Goal: Transaction & Acquisition: Subscribe to service/newsletter

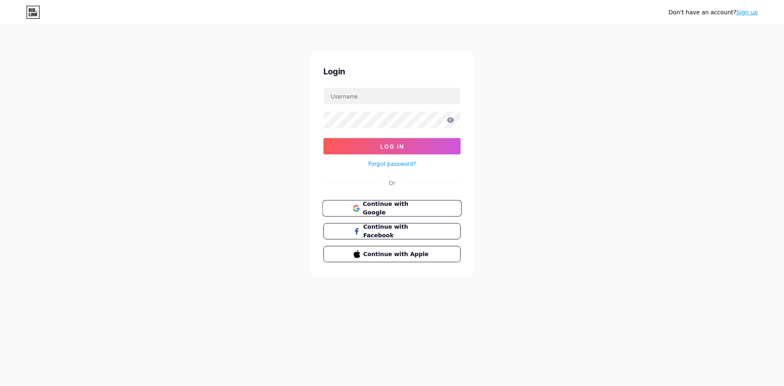
click at [396, 212] on button "Continue with Google" at bounding box center [391, 208] width 139 height 17
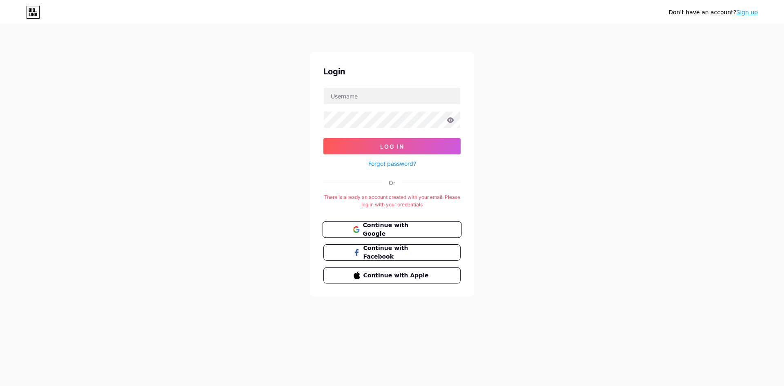
click at [375, 225] on button "Continue with Google" at bounding box center [391, 229] width 139 height 17
drag, startPoint x: 287, startPoint y: 145, endPoint x: 582, endPoint y: 160, distance: 295.6
click at [582, 160] on div "Don't have an account? Sign up Login Log In Forgot password? Or There is alread…" at bounding box center [392, 161] width 784 height 323
click at [361, 98] on input "text" at bounding box center [392, 96] width 136 height 16
click at [377, 231] on span "Continue with Google" at bounding box center [397, 230] width 68 height 18
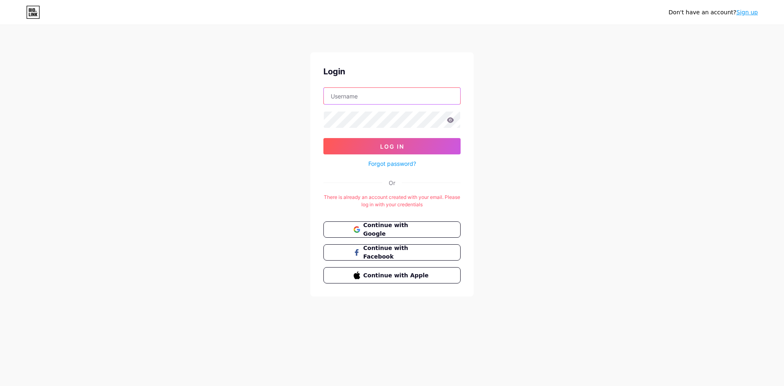
click at [374, 98] on input "text" at bounding box center [392, 96] width 136 height 16
click at [401, 227] on span "Continue with Google" at bounding box center [397, 230] width 68 height 18
click at [434, 220] on div "Login Log In Forgot password? Or There is already an account created with your …" at bounding box center [391, 174] width 163 height 244
click at [428, 224] on button "Continue with Google" at bounding box center [391, 229] width 139 height 17
click at [423, 218] on div "Login Log In Forgot password? Or There is already an account created with your …" at bounding box center [391, 174] width 163 height 244
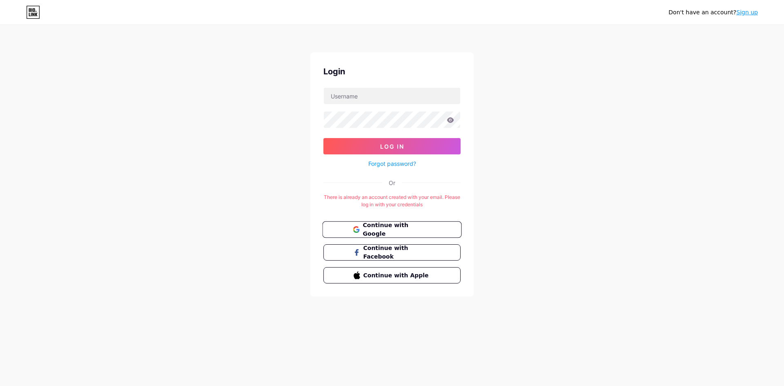
click at [417, 231] on span "Continue with Google" at bounding box center [397, 230] width 68 height 18
click at [360, 103] on input "text" at bounding box center [392, 96] width 136 height 16
type input "E"
click at [451, 123] on div at bounding box center [391, 119] width 137 height 17
click at [450, 118] on icon at bounding box center [450, 119] width 7 height 5
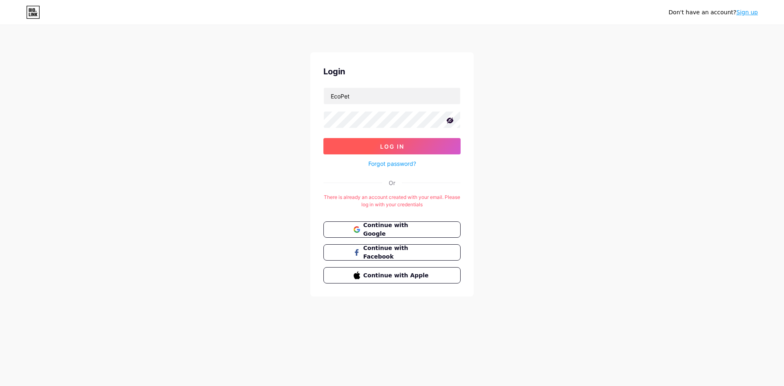
click at [406, 144] on button "Log In" at bounding box center [391, 146] width 137 height 16
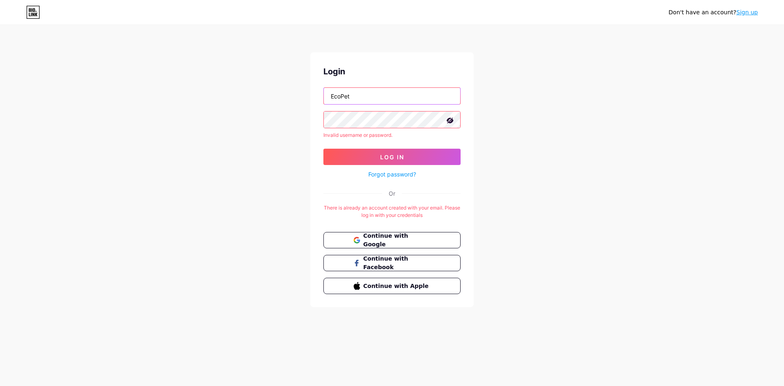
click at [361, 96] on input "EcoPet" at bounding box center [392, 96] width 136 height 16
type input "E"
click at [323, 149] on button "Log In" at bounding box center [391, 157] width 137 height 16
click at [334, 96] on input "Ecopet" at bounding box center [392, 96] width 136 height 16
type input "ecopet"
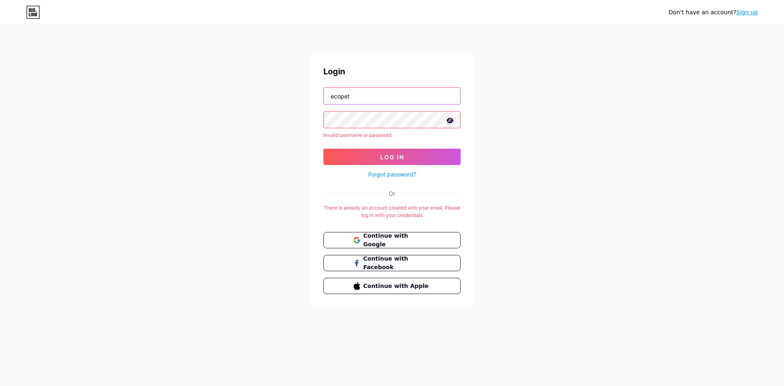
click at [323, 149] on button "Log In" at bounding box center [391, 157] width 137 height 16
drag, startPoint x: 407, startPoint y: 179, endPoint x: 407, endPoint y: 175, distance: 4.5
click at [407, 179] on div "Login ecopet Invalid username or password. Log In Forgot password? Or There is …" at bounding box center [391, 179] width 163 height 255
click at [407, 173] on link "Forgot password?" at bounding box center [392, 174] width 48 height 9
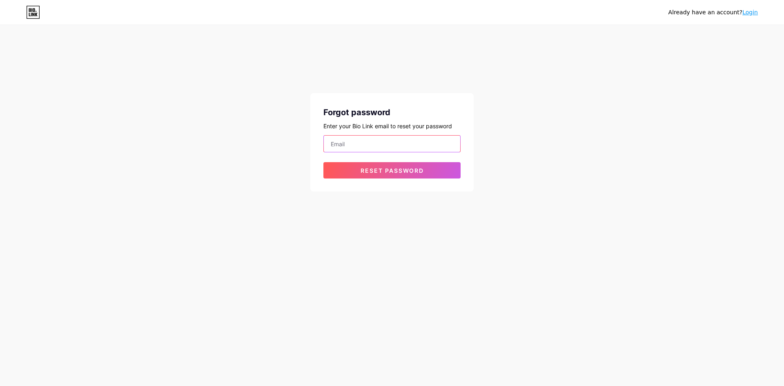
click at [408, 145] on input "email" at bounding box center [392, 144] width 136 height 16
type input "ecopet111@gmail.com"
click at [323, 162] on button "Reset password" at bounding box center [391, 170] width 137 height 16
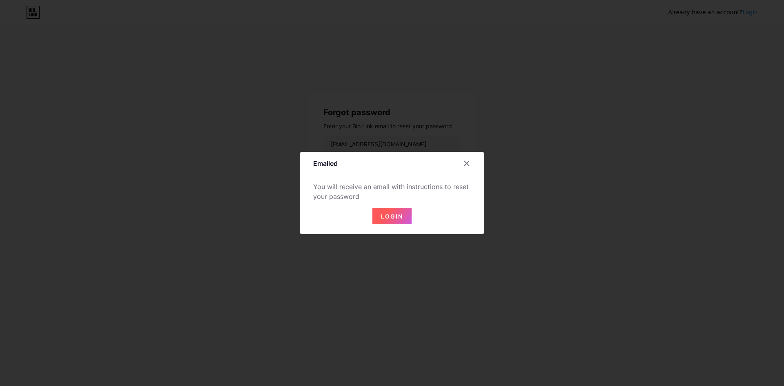
click at [398, 216] on span "Login" at bounding box center [392, 216] width 22 height 7
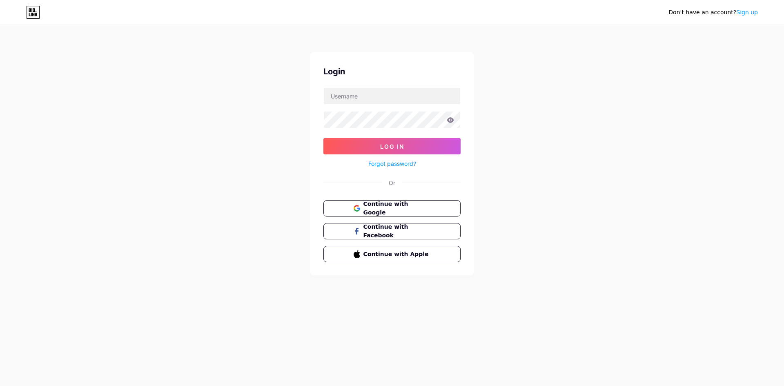
click at [401, 164] on link "Forgot password?" at bounding box center [392, 163] width 48 height 9
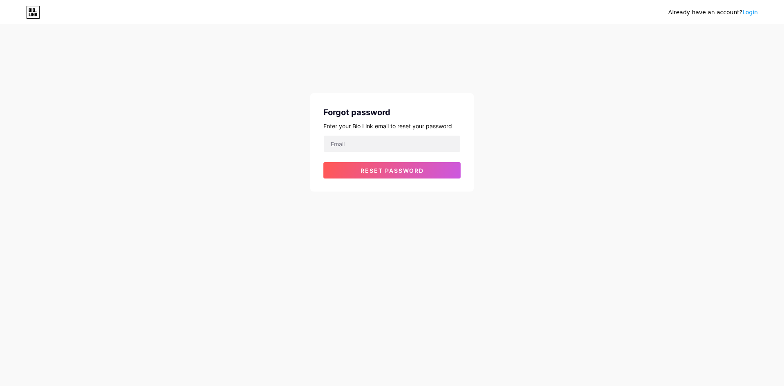
click at [401, 153] on form "Reset password" at bounding box center [391, 156] width 137 height 43
click at [400, 142] on input "email" at bounding box center [392, 144] width 136 height 16
type input "[EMAIL_ADDRESS][DOMAIN_NAME]"
click at [379, 174] on span "Reset password" at bounding box center [392, 170] width 63 height 7
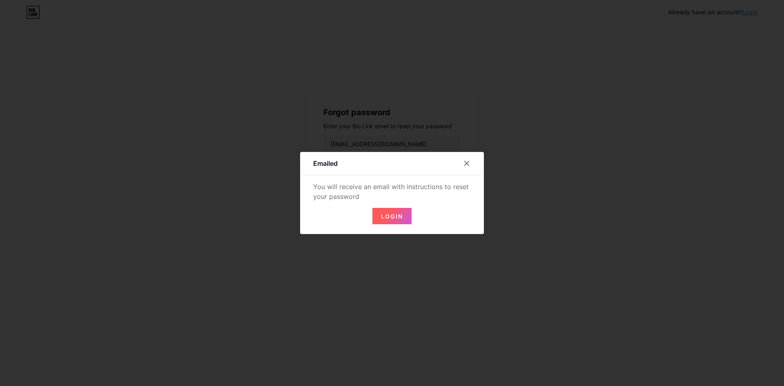
click at [400, 217] on span "Login" at bounding box center [392, 216] width 22 height 7
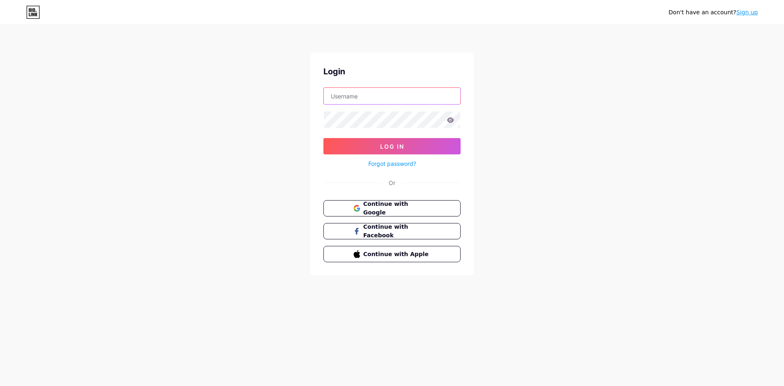
click at [356, 100] on input "text" at bounding box center [392, 96] width 136 height 16
type input "[EMAIL_ADDRESS][DOMAIN_NAME]"
click at [323, 138] on button "Log In" at bounding box center [391, 146] width 137 height 16
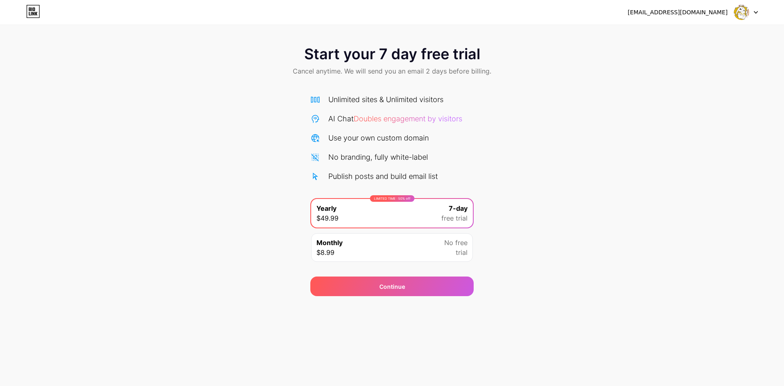
click at [36, 9] on icon at bounding box center [33, 11] width 14 height 13
click at [484, 80] on div "Start your 7 day free trial Cancel anytime. We will send you an email 2 days be…" at bounding box center [392, 62] width 784 height 48
drag, startPoint x: 9, startPoint y: 30, endPoint x: 366, endPoint y: 25, distance: 356.9
click at [10, 29] on div "Start your 7 day free trial Cancel anytime. We will send you an email 2 days be…" at bounding box center [392, 148] width 784 height 296
click at [741, 60] on div "Start your 7 day free trial Cancel anytime. We will send you an email 2 days be…" at bounding box center [392, 62] width 784 height 48
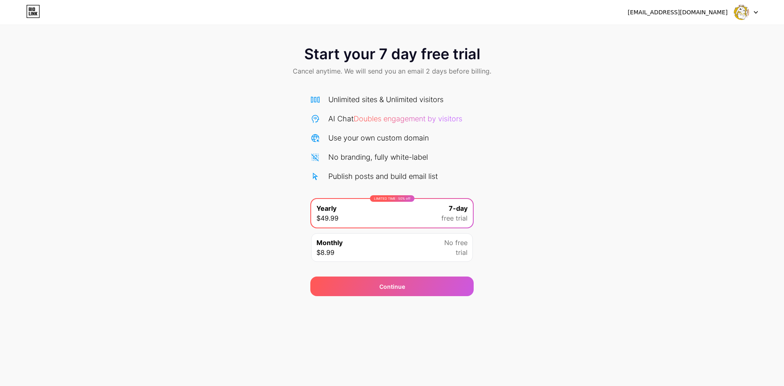
drag, startPoint x: 733, startPoint y: 67, endPoint x: 721, endPoint y: 96, distance: 31.1
click at [725, 86] on div "Start your 7 day free trial Cancel anytime. We will send you an email 2 days be…" at bounding box center [392, 167] width 784 height 258
click at [714, 175] on div "Start your 7 day free trial Cancel anytime. We will send you an email 2 days be…" at bounding box center [392, 167] width 784 height 258
click at [743, 280] on div "Start your 7 day free trial Cancel anytime. We will send you an email 2 days be…" at bounding box center [392, 167] width 784 height 258
drag, startPoint x: 706, startPoint y: 322, endPoint x: 632, endPoint y: 341, distance: 76.0
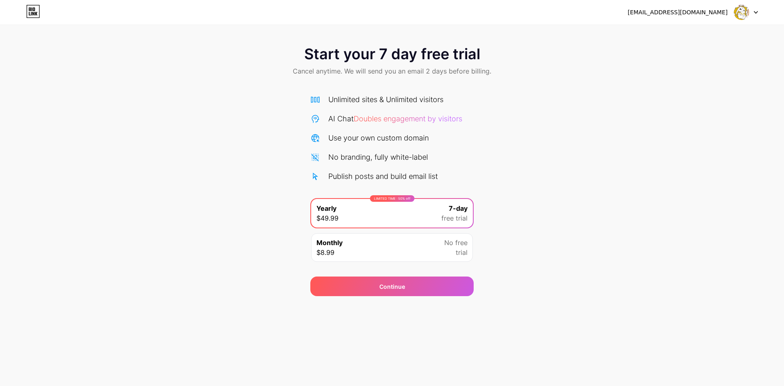
click at [688, 328] on div "[EMAIL_ADDRESS][DOMAIN_NAME] Logout Link Copied Start your 7 day free trial Can…" at bounding box center [392, 193] width 784 height 386
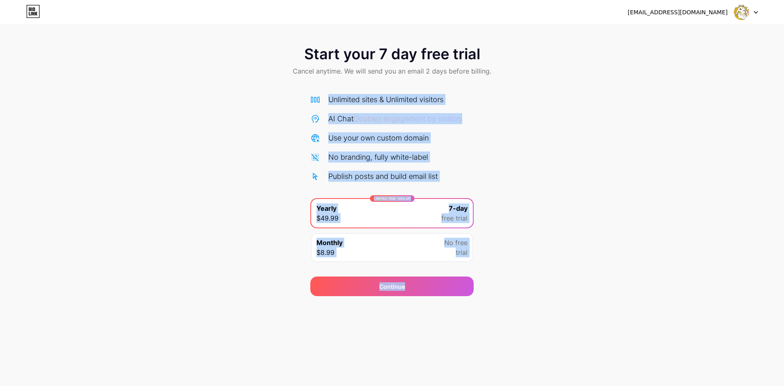
drag, startPoint x: 484, startPoint y: 141, endPoint x: 491, endPoint y: 139, distance: 7.0
click at [485, 141] on div "Start your 7 day free trial Cancel anytime. We will send you an email 2 days be…" at bounding box center [392, 167] width 784 height 258
click at [512, 128] on div "Start your 7 day free trial Cancel anytime. We will send you an email 2 days be…" at bounding box center [392, 167] width 784 height 258
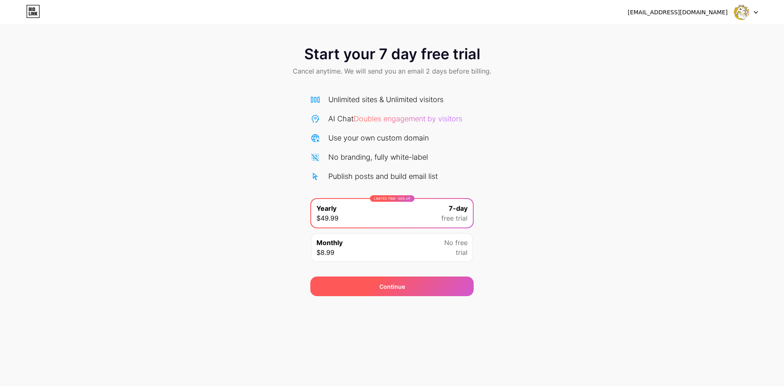
click at [400, 290] on div "Continue" at bounding box center [391, 286] width 163 height 20
click at [400, 289] on div "Continue" at bounding box center [391, 286] width 163 height 20
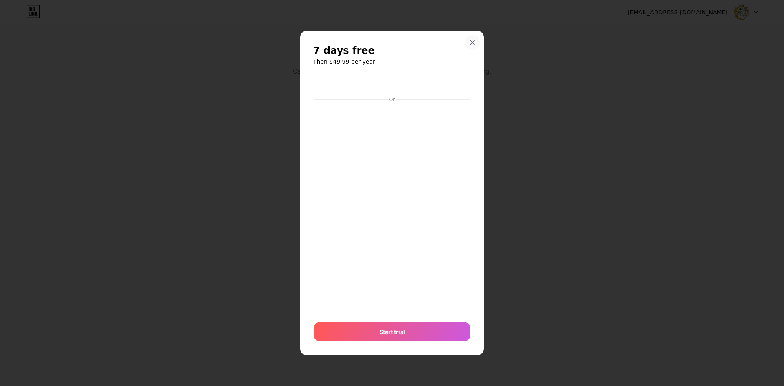
click at [472, 49] on div at bounding box center [472, 42] width 15 height 15
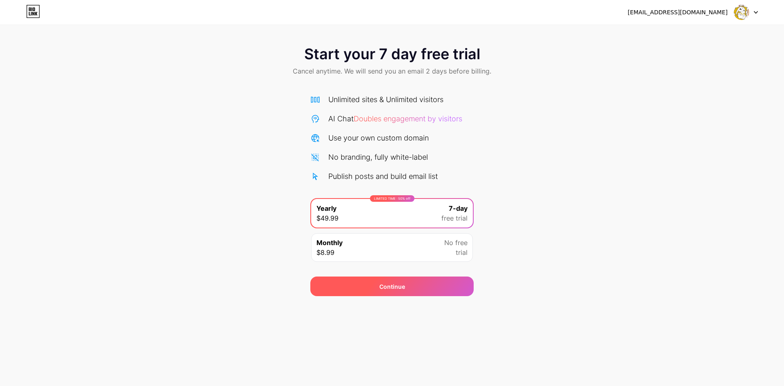
click at [430, 284] on div "Continue" at bounding box center [391, 286] width 163 height 20
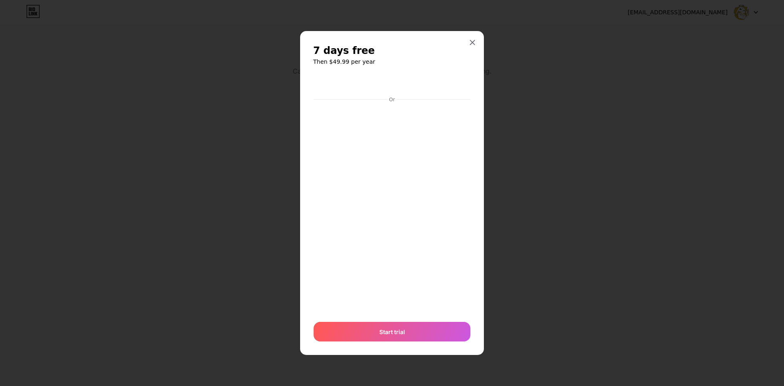
click at [472, 52] on div "7 days free Then $49.99 per year Or Start trial" at bounding box center [392, 193] width 184 height 324
click at [476, 42] on div at bounding box center [472, 42] width 15 height 15
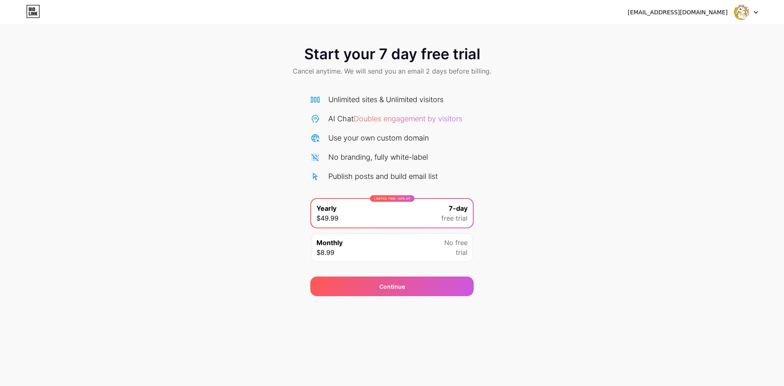
click at [737, 16] on img at bounding box center [742, 12] width 16 height 16
click at [723, 11] on div "[EMAIL_ADDRESS][DOMAIN_NAME]" at bounding box center [678, 12] width 100 height 9
click at [694, 11] on div "[EMAIL_ADDRESS][DOMAIN_NAME]" at bounding box center [678, 12] width 100 height 9
drag, startPoint x: 694, startPoint y: 11, endPoint x: 631, endPoint y: 51, distance: 74.7
click at [691, 12] on div "[EMAIL_ADDRESS][DOMAIN_NAME]" at bounding box center [678, 12] width 100 height 9
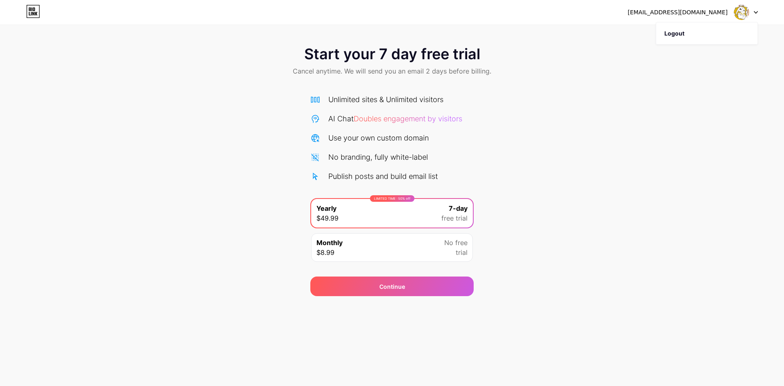
drag, startPoint x: 585, startPoint y: 145, endPoint x: 589, endPoint y: 129, distance: 15.5
click at [585, 144] on div "Start your 7 day free trial Cancel anytime. We will send you an email 2 days be…" at bounding box center [392, 167] width 784 height 258
click at [589, 129] on div "Start your 7 day free trial Cancel anytime. We will send you an email 2 days be…" at bounding box center [392, 167] width 784 height 258
drag, startPoint x: 166, startPoint y: 102, endPoint x: 157, endPoint y: 98, distance: 9.7
click at [164, 102] on div "Start your 7 day free trial Cancel anytime. We will send you an email 2 days be…" at bounding box center [392, 167] width 784 height 258
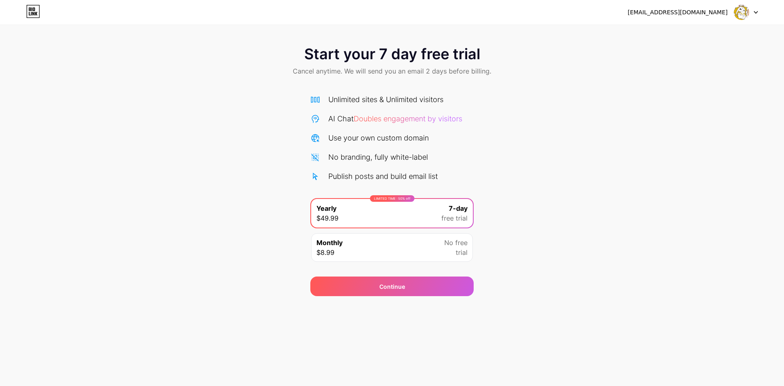
click at [35, 17] on icon at bounding box center [33, 11] width 14 height 13
click at [29, 14] on icon at bounding box center [30, 14] width 2 height 4
click at [29, 14] on html "[EMAIL_ADDRESS][DOMAIN_NAME] Logout Link Copied Start your 7 day free trial Can…" at bounding box center [392, 193] width 784 height 386
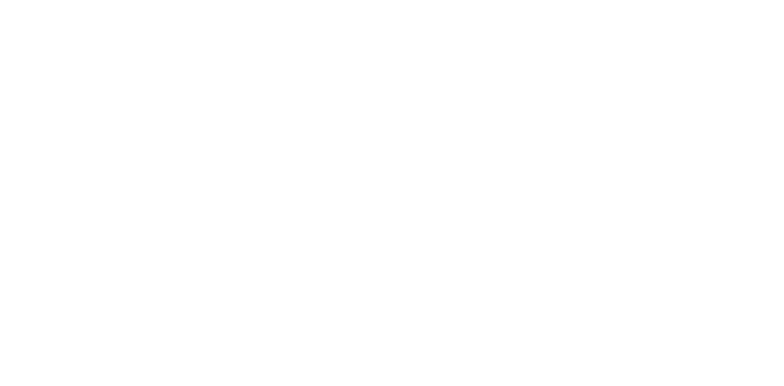
click at [29, 0] on html at bounding box center [392, 0] width 784 height 0
click at [29, 14] on html "ecopet111@gmail.com Logout Link Copied Start your 7 day free trial Cancel anyti…" at bounding box center [392, 193] width 784 height 386
click at [30, 0] on html at bounding box center [392, 0] width 784 height 0
click at [34, 11] on html "ecopet111@gmail.com Logout Link Copied Start your 7 day free trial Cancel anyti…" at bounding box center [392, 193] width 784 height 386
click at [34, 0] on html at bounding box center [392, 0] width 784 height 0
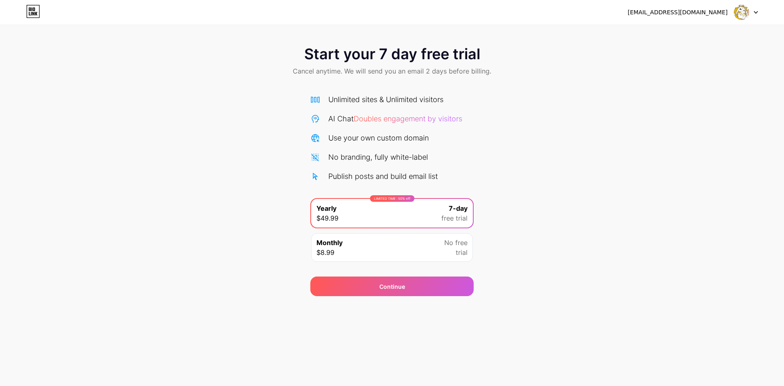
click at [418, 120] on span "Doubles engagement by visitors" at bounding box center [408, 118] width 109 height 9
click at [406, 242] on div "Monthly $8.99 No free trial" at bounding box center [392, 247] width 162 height 29
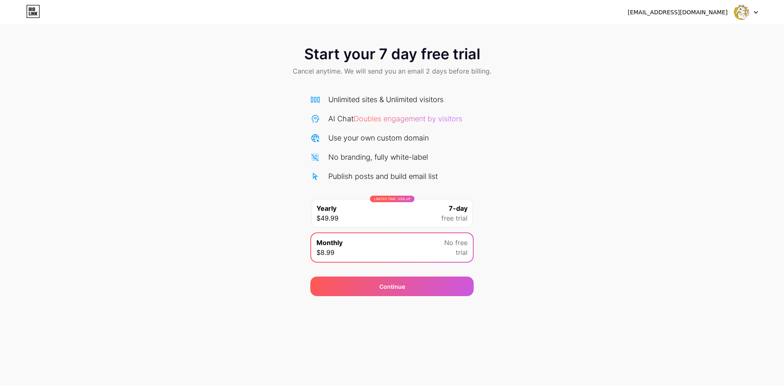
click at [441, 241] on div "Monthly $8.99 No free trial" at bounding box center [392, 247] width 162 height 29
click at [456, 243] on span "No free" at bounding box center [455, 243] width 23 height 10
click at [460, 214] on span "free trial" at bounding box center [454, 218] width 26 height 10
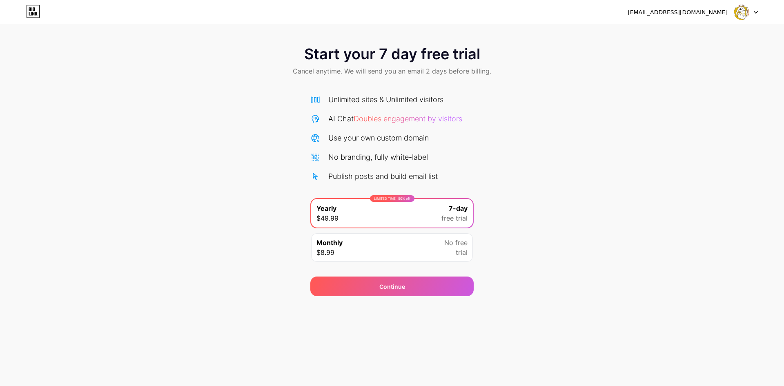
click at [457, 238] on span "No free" at bounding box center [455, 243] width 23 height 10
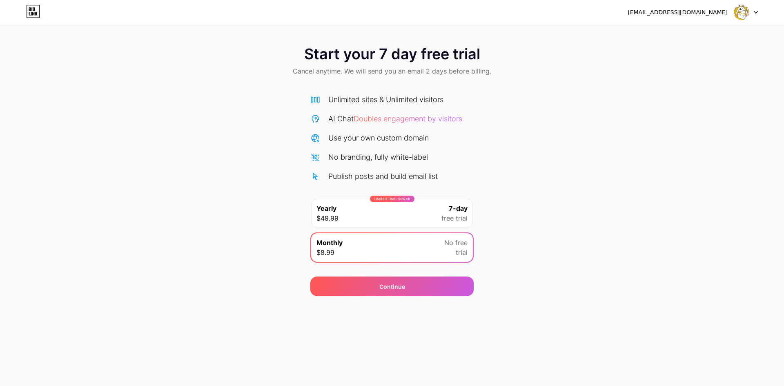
click at [452, 214] on span "free trial" at bounding box center [454, 218] width 26 height 10
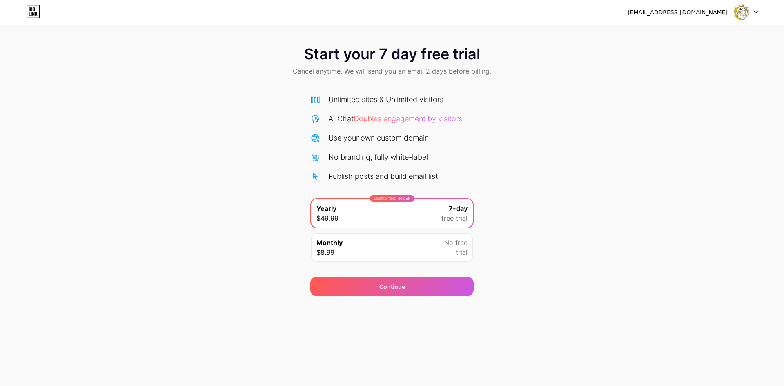
click at [399, 201] on div "LIMITED TIME : 50% off" at bounding box center [392, 198] width 45 height 7
click at [398, 199] on div "LIMITED TIME : 50% off" at bounding box center [392, 198] width 45 height 7
click at [425, 125] on div "Unlimited sites & Unlimited visitors AI Chat Doubles engagement by visitors Use…" at bounding box center [391, 138] width 163 height 88
click at [425, 94] on div "Unlimited sites & Unlimited visitors" at bounding box center [385, 99] width 115 height 11
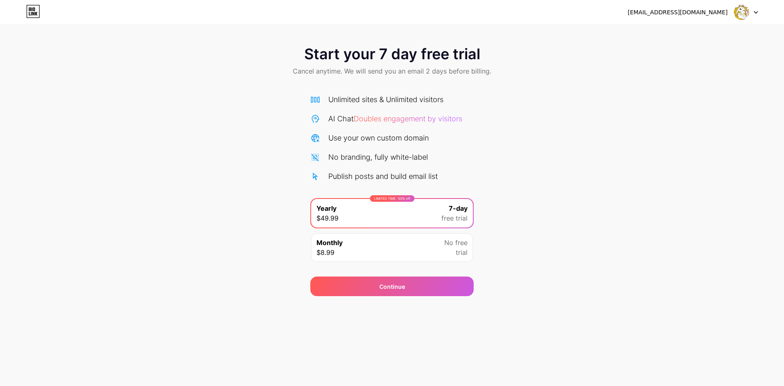
click at [432, 123] on div "AI Chat Doubles engagement by visitors" at bounding box center [395, 118] width 134 height 11
click at [455, 282] on div "Continue" at bounding box center [391, 286] width 163 height 20
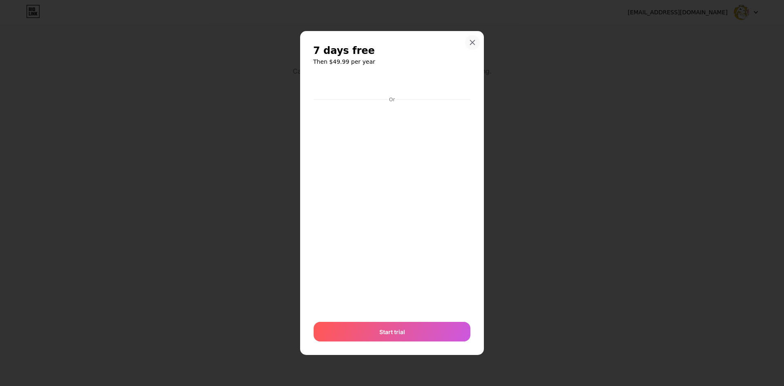
click at [469, 49] on div at bounding box center [472, 42] width 15 height 15
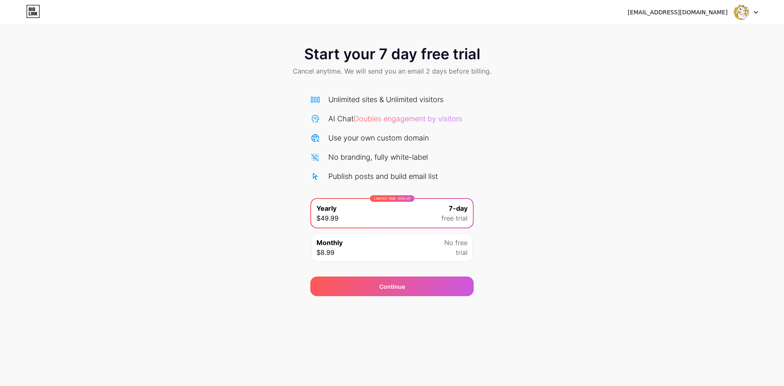
click at [692, 209] on div "Start your 7 day free trial Cancel anytime. We will send you an email 2 days be…" at bounding box center [392, 167] width 784 height 258
click at [440, 249] on div "Monthly $8.99 No free trial" at bounding box center [392, 247] width 162 height 29
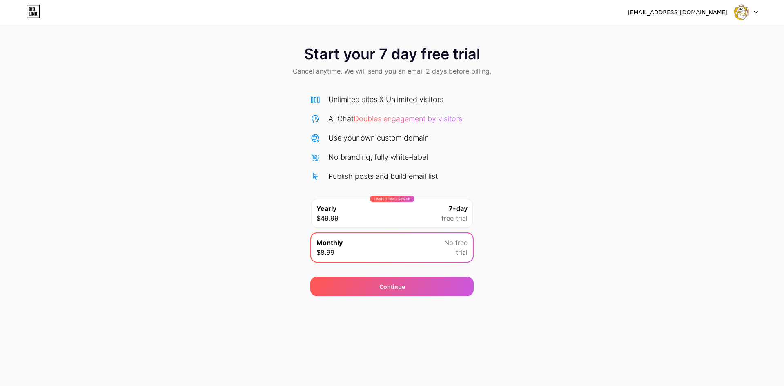
click at [433, 223] on div "LIMITED TIME : 50% off Yearly $49.99 7-day free trial" at bounding box center [392, 213] width 162 height 29
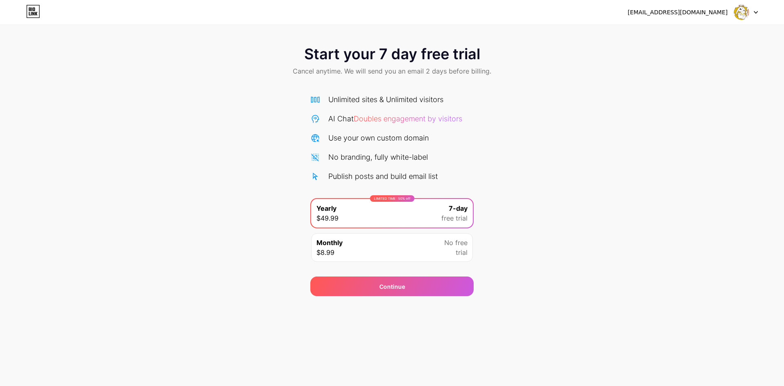
click at [744, 13] on img at bounding box center [742, 12] width 16 height 16
click at [757, 12] on icon at bounding box center [756, 12] width 4 height 3
click at [750, 16] on div at bounding box center [746, 12] width 24 height 15
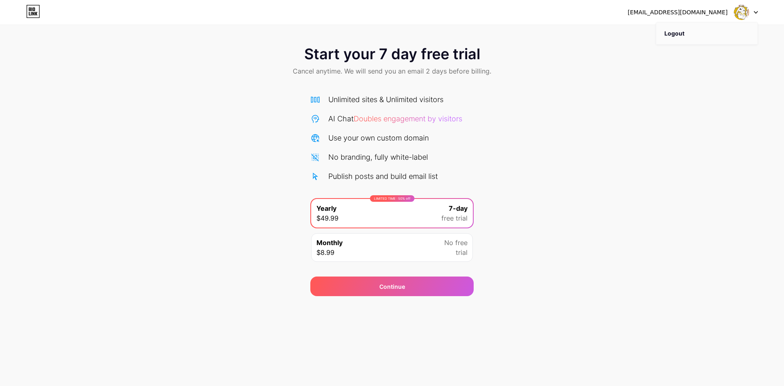
click at [712, 41] on li "Logout" at bounding box center [706, 33] width 101 height 22
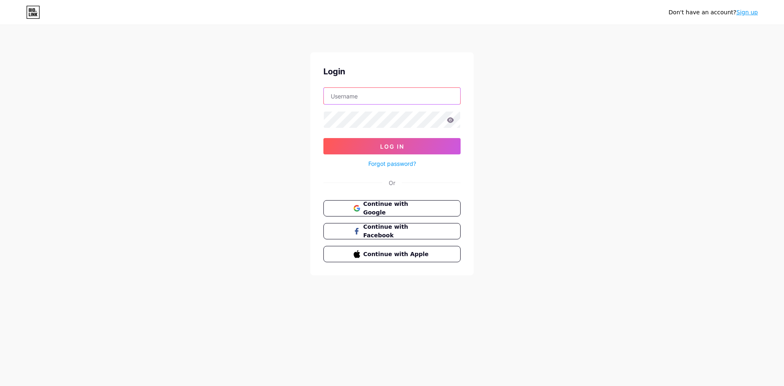
click at [398, 102] on input "text" at bounding box center [392, 96] width 136 height 16
click at [420, 97] on input "[EMAIL_ADDRESS][DOMAIN_NAME]" at bounding box center [392, 96] width 136 height 16
click at [323, 138] on button "Log In" at bounding box center [391, 146] width 137 height 16
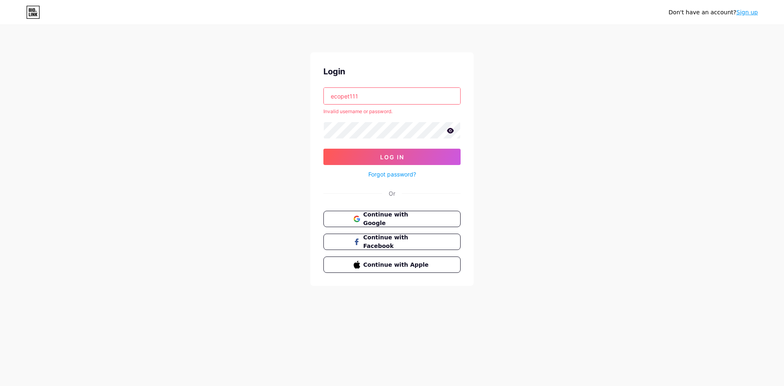
click at [427, 98] on input "ecopet111" at bounding box center [392, 96] width 136 height 16
type input "[EMAIL_ADDRESS][DOMAIN_NAME]"
click at [413, 151] on button "Log In" at bounding box center [391, 157] width 137 height 16
click at [451, 120] on icon at bounding box center [450, 120] width 7 height 6
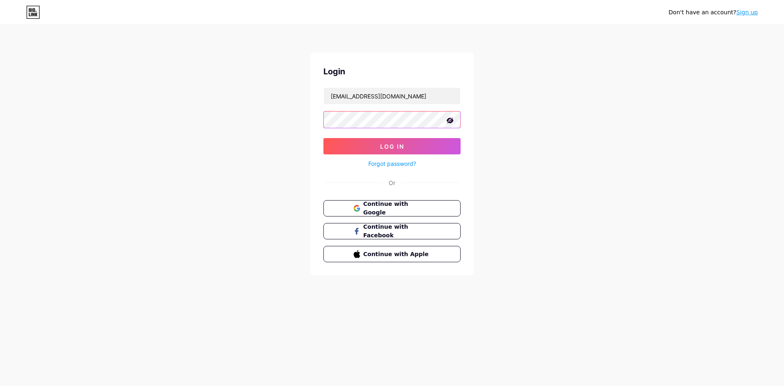
click at [323, 138] on button "Log In" at bounding box center [391, 146] width 137 height 16
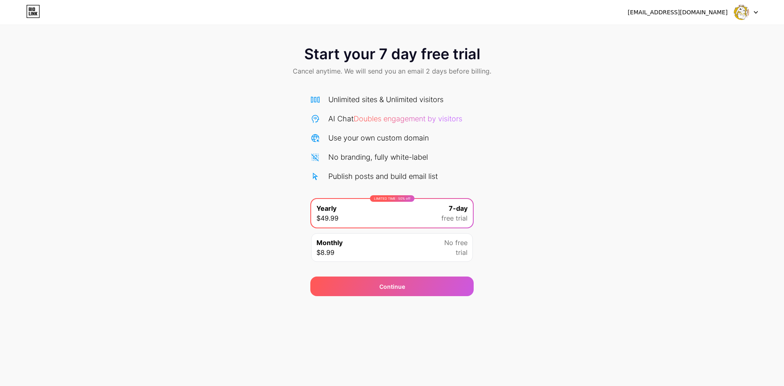
click at [752, 13] on div at bounding box center [746, 12] width 24 height 15
click at [694, 60] on div "Start your 7 day free trial Cancel anytime. We will send you an email 2 days be…" at bounding box center [392, 62] width 784 height 48
drag, startPoint x: 43, startPoint y: 4, endPoint x: 36, endPoint y: 7, distance: 7.9
click at [37, 7] on div "[EMAIL_ADDRESS][DOMAIN_NAME] Logout" at bounding box center [392, 12] width 784 height 24
click at [34, 13] on icon at bounding box center [33, 14] width 2 height 4
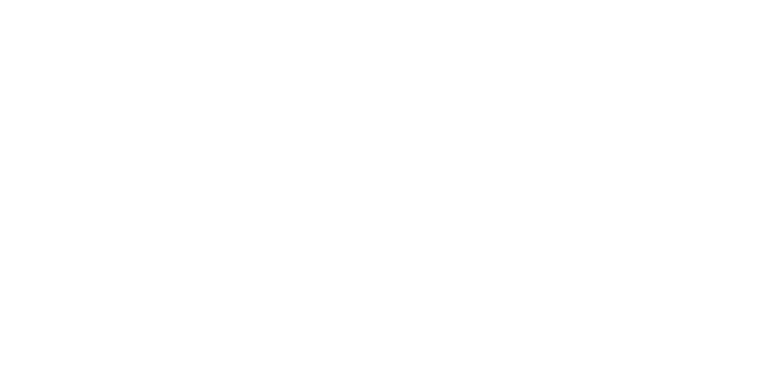
click at [34, 0] on html at bounding box center [392, 0] width 784 height 0
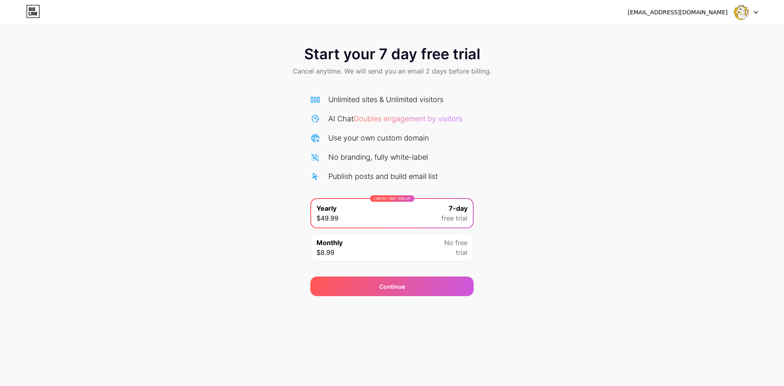
click at [423, 257] on div "Monthly $8.99 No free trial" at bounding box center [392, 247] width 162 height 29
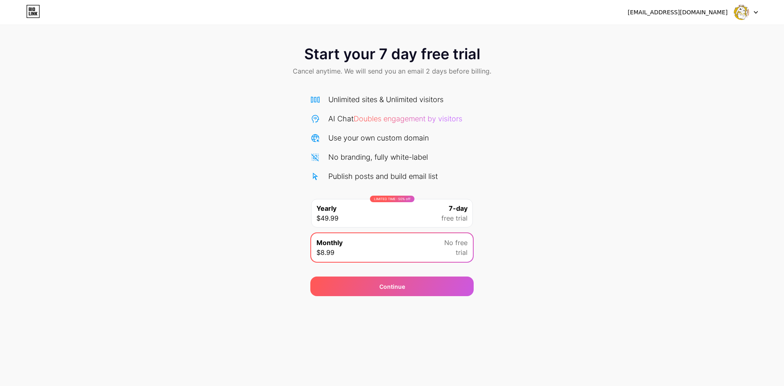
drag, startPoint x: 471, startPoint y: 250, endPoint x: 463, endPoint y: 249, distance: 8.7
click at [469, 250] on div "Monthly $8.99 No free trial" at bounding box center [392, 247] width 162 height 29
click at [463, 249] on span "trial" at bounding box center [462, 252] width 12 height 10
click at [444, 279] on div "Continue" at bounding box center [391, 286] width 163 height 20
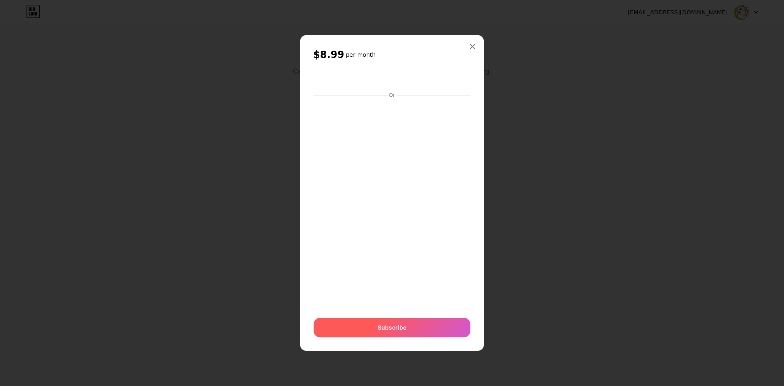
click at [414, 325] on div "Subscribe" at bounding box center [392, 328] width 157 height 20
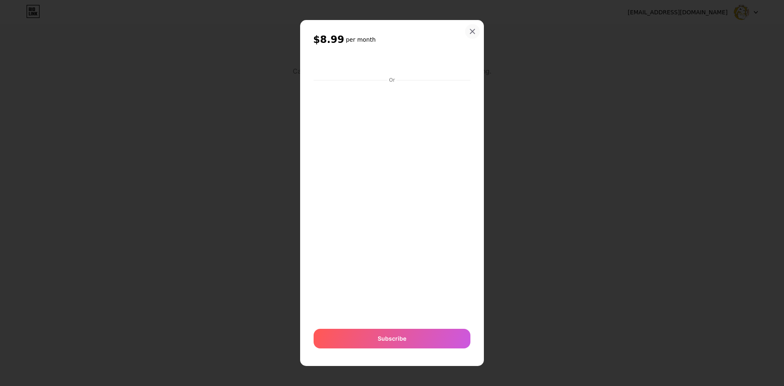
click at [472, 37] on div at bounding box center [472, 31] width 15 height 15
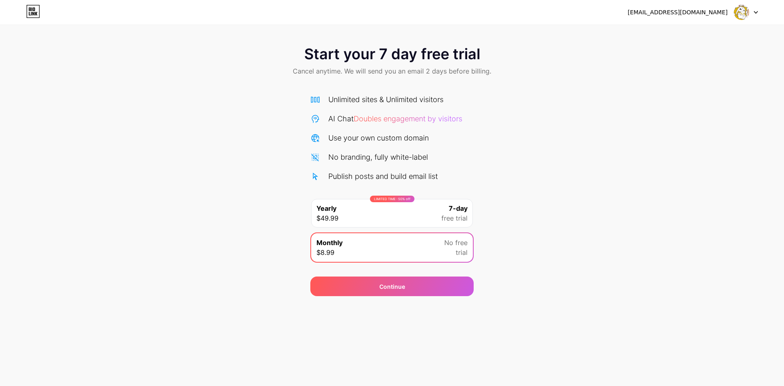
click at [457, 245] on span "No free" at bounding box center [455, 243] width 23 height 10
drag, startPoint x: 413, startPoint y: 326, endPoint x: 363, endPoint y: 328, distance: 49.8
click at [400, 335] on div "[EMAIL_ADDRESS][DOMAIN_NAME] Logout Link Copied Start your 7 day free trial Can…" at bounding box center [392, 193] width 784 height 386
drag, startPoint x: 363, startPoint y: 328, endPoint x: 363, endPoint y: 314, distance: 13.9
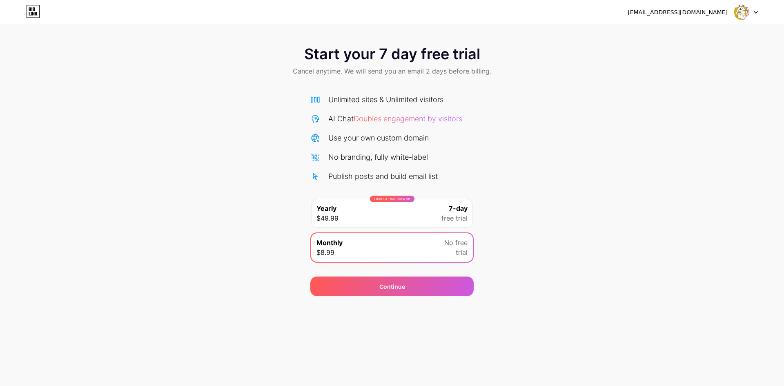
click at [362, 323] on div "[EMAIL_ADDRESS][DOMAIN_NAME] Logout Link Copied Start your 7 day free trial Can…" at bounding box center [392, 193] width 784 height 386
drag, startPoint x: 369, startPoint y: 312, endPoint x: 384, endPoint y: 279, distance: 36.2
click at [374, 308] on div "[EMAIL_ADDRESS][DOMAIN_NAME] Logout Link Copied Start your 7 day free trial Can…" at bounding box center [392, 193] width 784 height 386
click at [385, 272] on div "Continue" at bounding box center [391, 281] width 163 height 29
drag, startPoint x: 373, startPoint y: 268, endPoint x: 317, endPoint y: 263, distance: 56.1
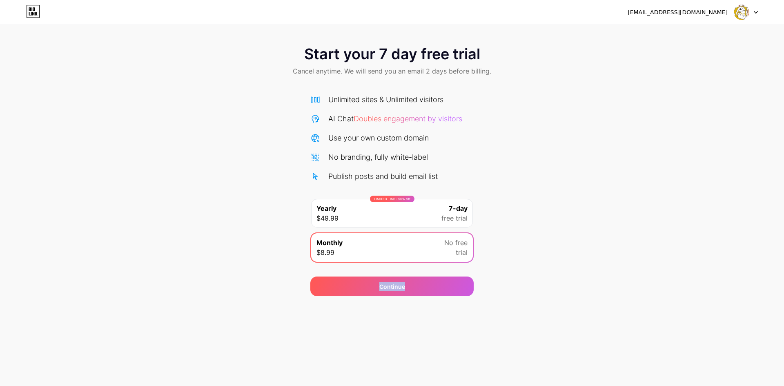
click at [331, 263] on div "Start your 7 day free trial Cancel anytime. We will send you an email 2 days be…" at bounding box center [392, 167] width 784 height 258
click at [116, 132] on div "Start your 7 day free trial Cancel anytime. We will send you an email 2 days be…" at bounding box center [392, 167] width 784 height 258
drag, startPoint x: 169, startPoint y: 109, endPoint x: 226, endPoint y: 90, distance: 60.0
click at [181, 105] on div "Start your 7 day free trial Cancel anytime. We will send you an email 2 days be…" at bounding box center [392, 167] width 784 height 258
drag, startPoint x: 226, startPoint y: 90, endPoint x: 368, endPoint y: 120, distance: 145.6
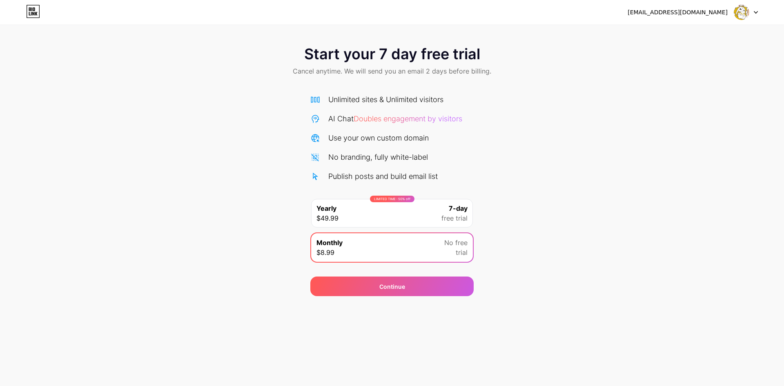
click at [364, 119] on div "Start your 7 day free trial Cancel anytime. We will send you an email 2 days be…" at bounding box center [392, 167] width 784 height 258
click at [409, 146] on div "Unlimited sites & Unlimited visitors AI Chat Doubles engagement by visitors Use…" at bounding box center [391, 138] width 163 height 88
